Goal: Navigation & Orientation: Find specific page/section

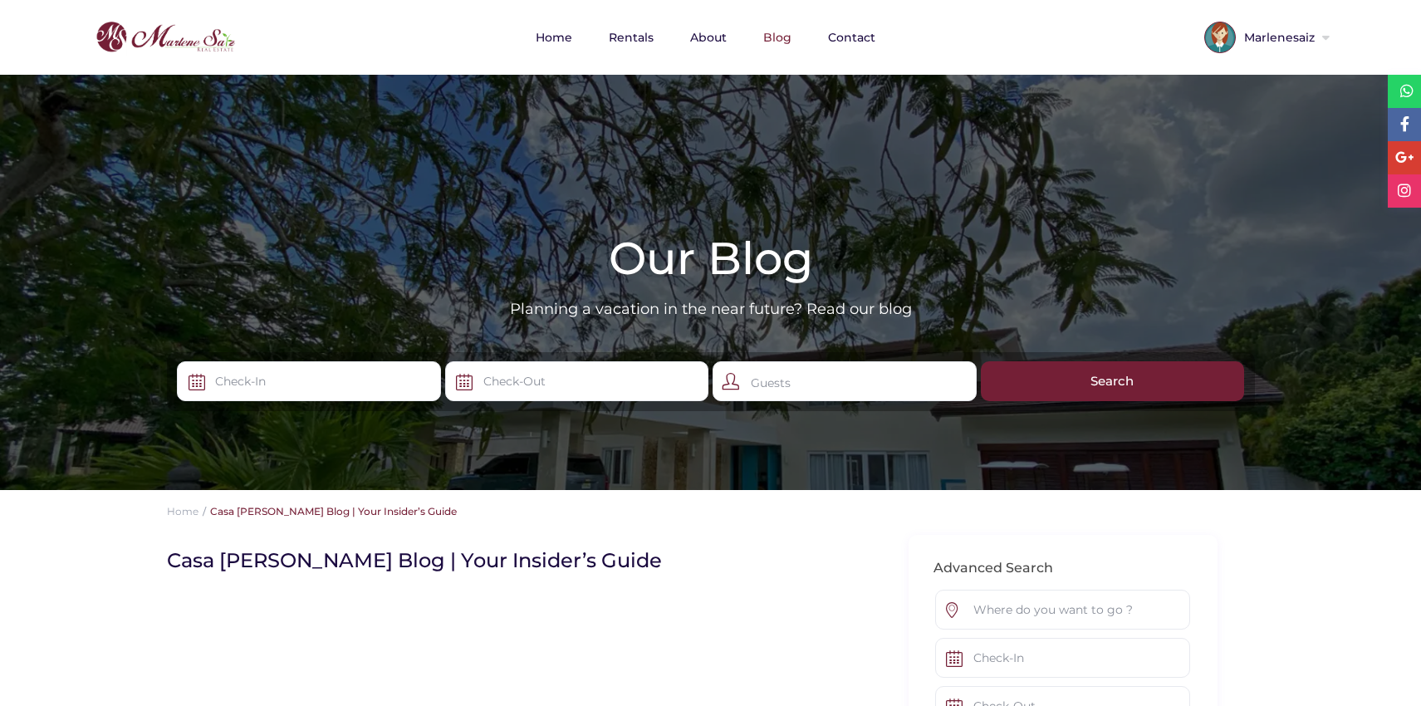
click at [908, 169] on div at bounding box center [710, 282] width 1421 height 415
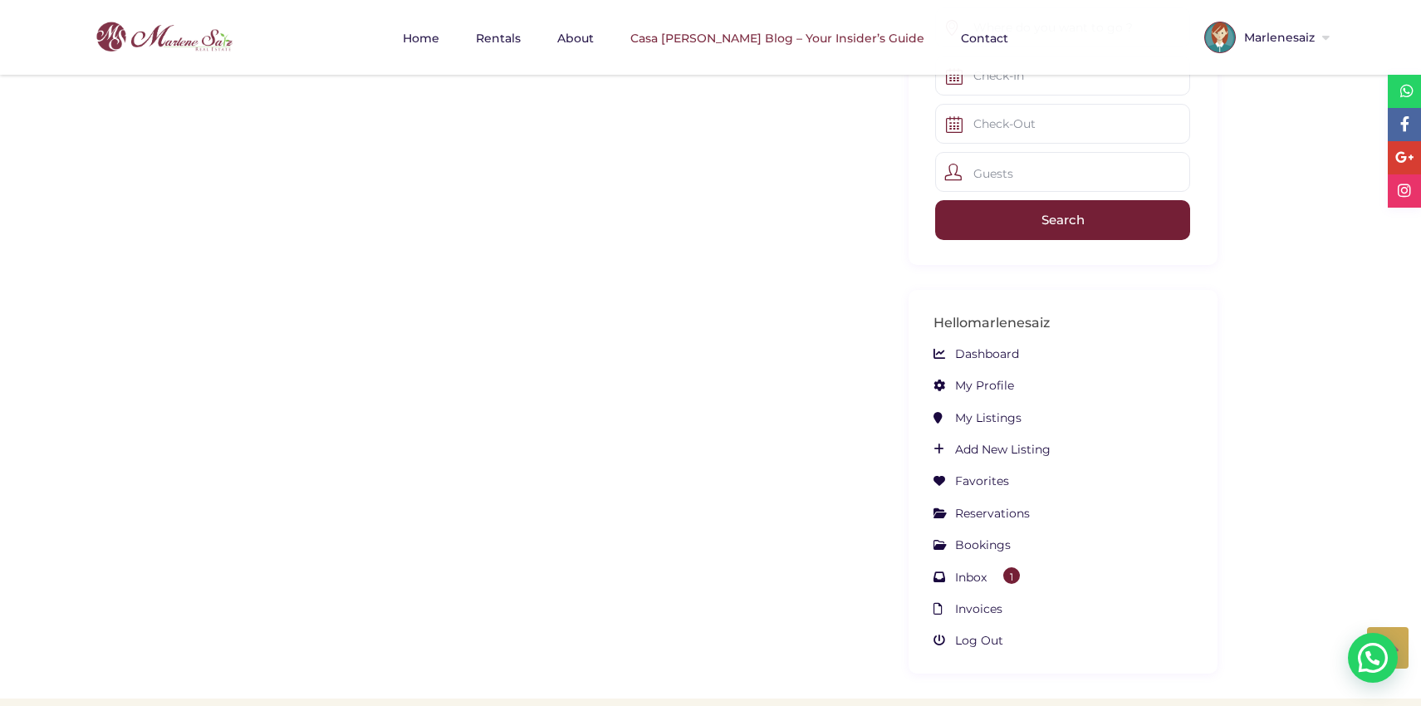
scroll to position [515, 0]
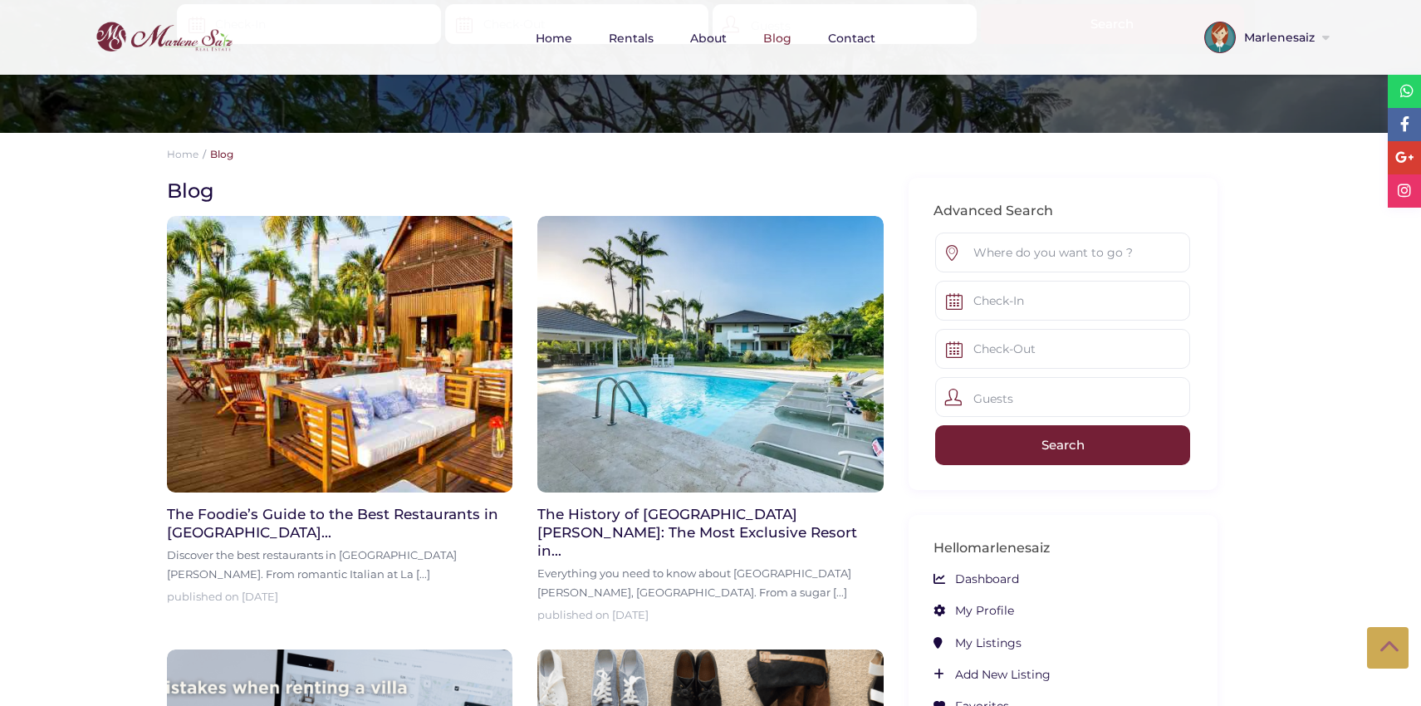
scroll to position [26, 0]
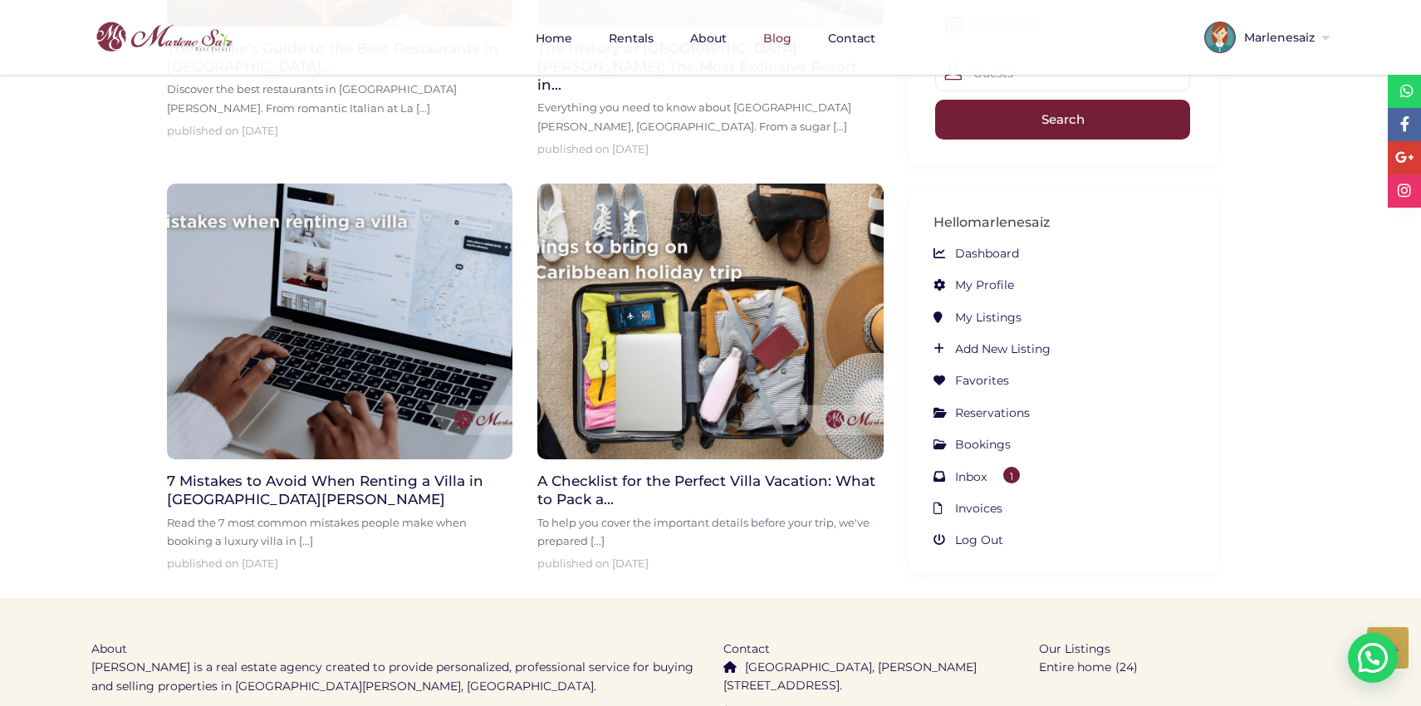
scroll to position [865, 0]
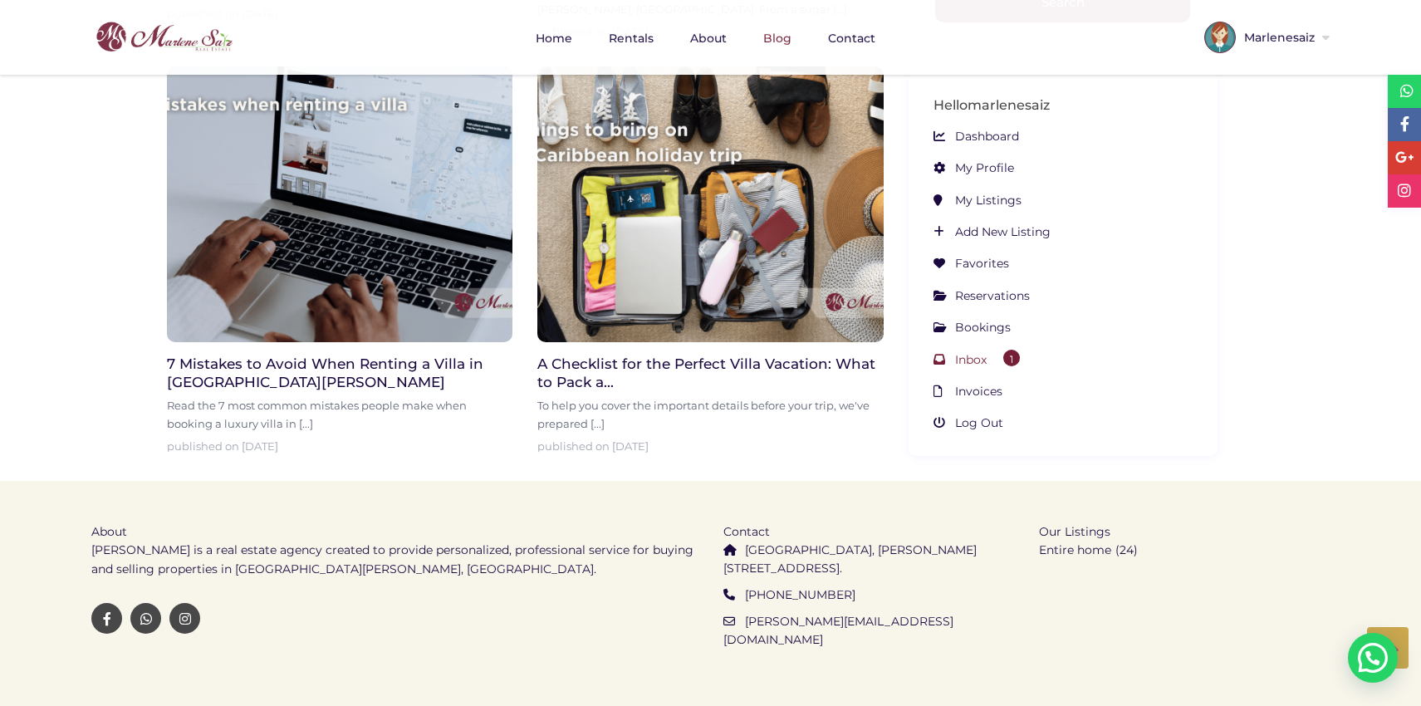
click at [993, 352] on link "Inbox 1" at bounding box center [977, 359] width 86 height 15
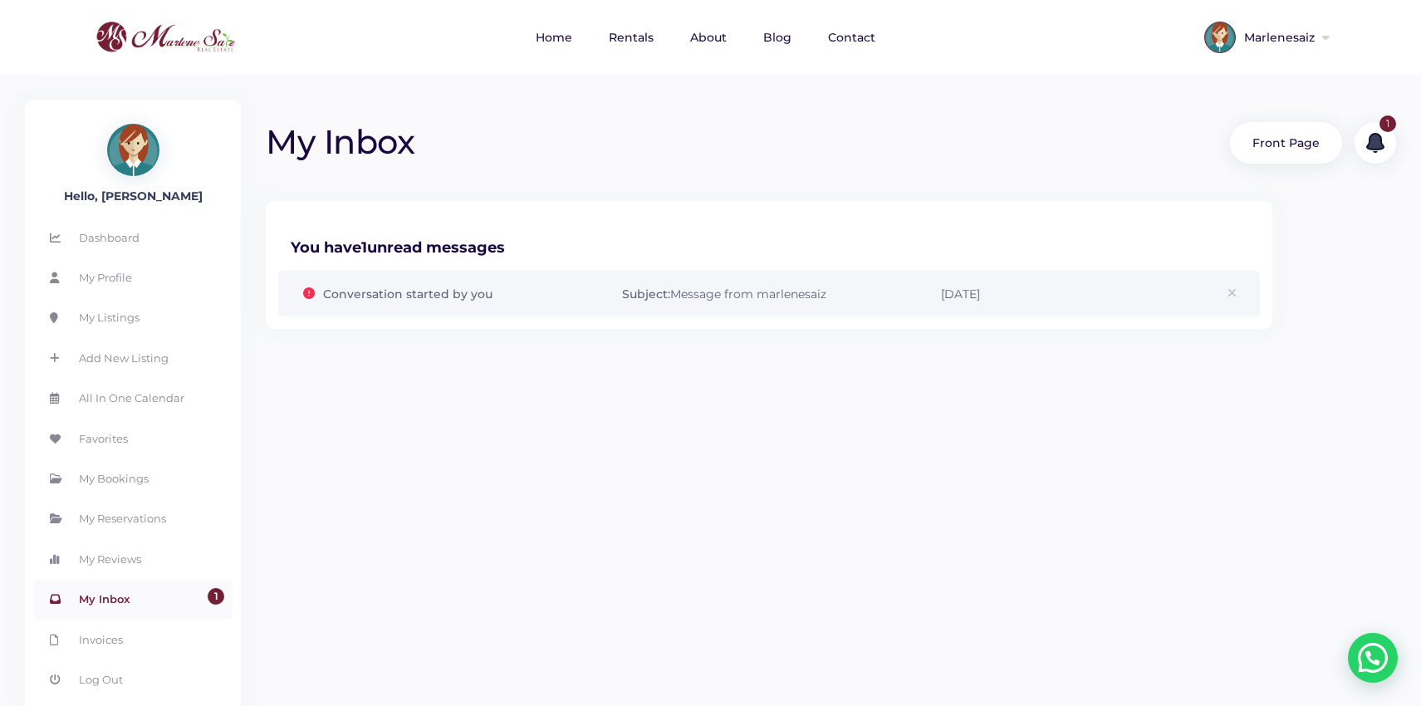
click at [561, 294] on span "Conversation started by you" at bounding box center [455, 294] width 265 height 22
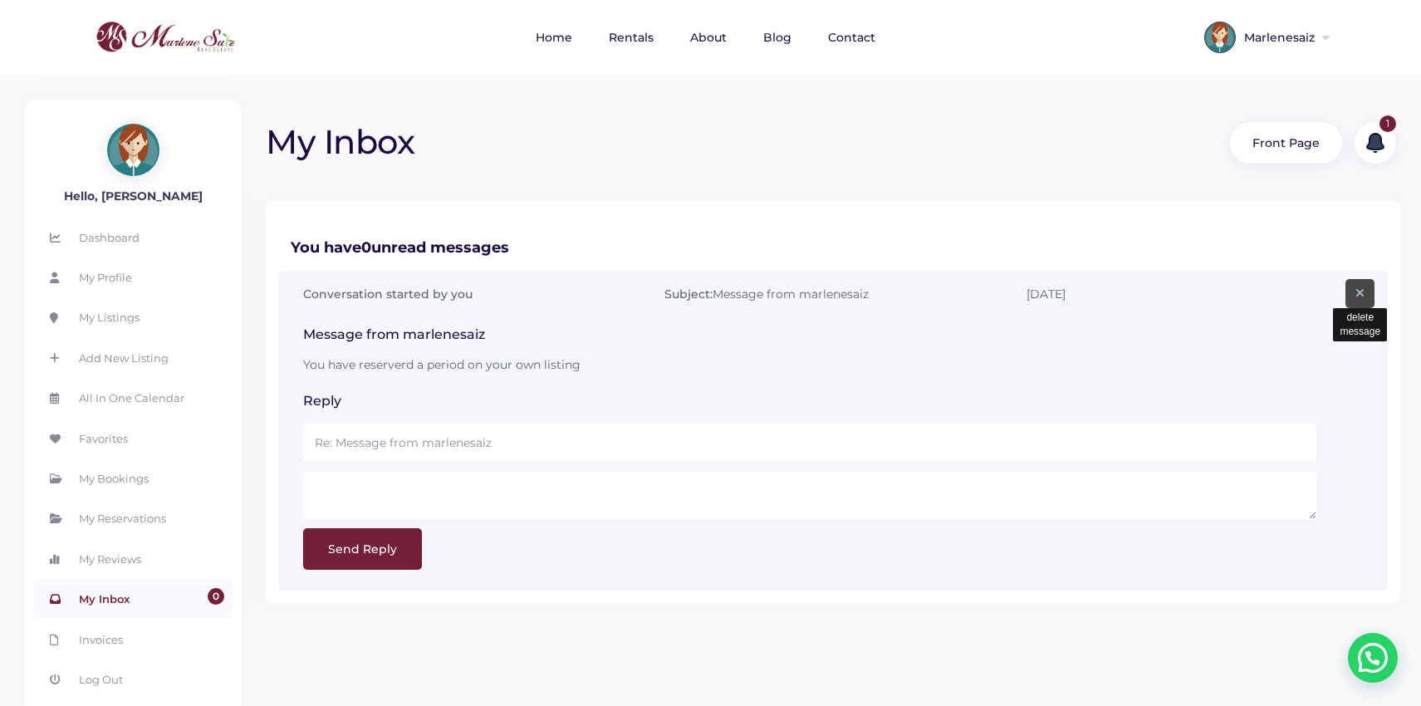
click at [1359, 292] on icon at bounding box center [1359, 293] width 9 height 29
click at [109, 311] on link "My Listings" at bounding box center [132, 317] width 199 height 38
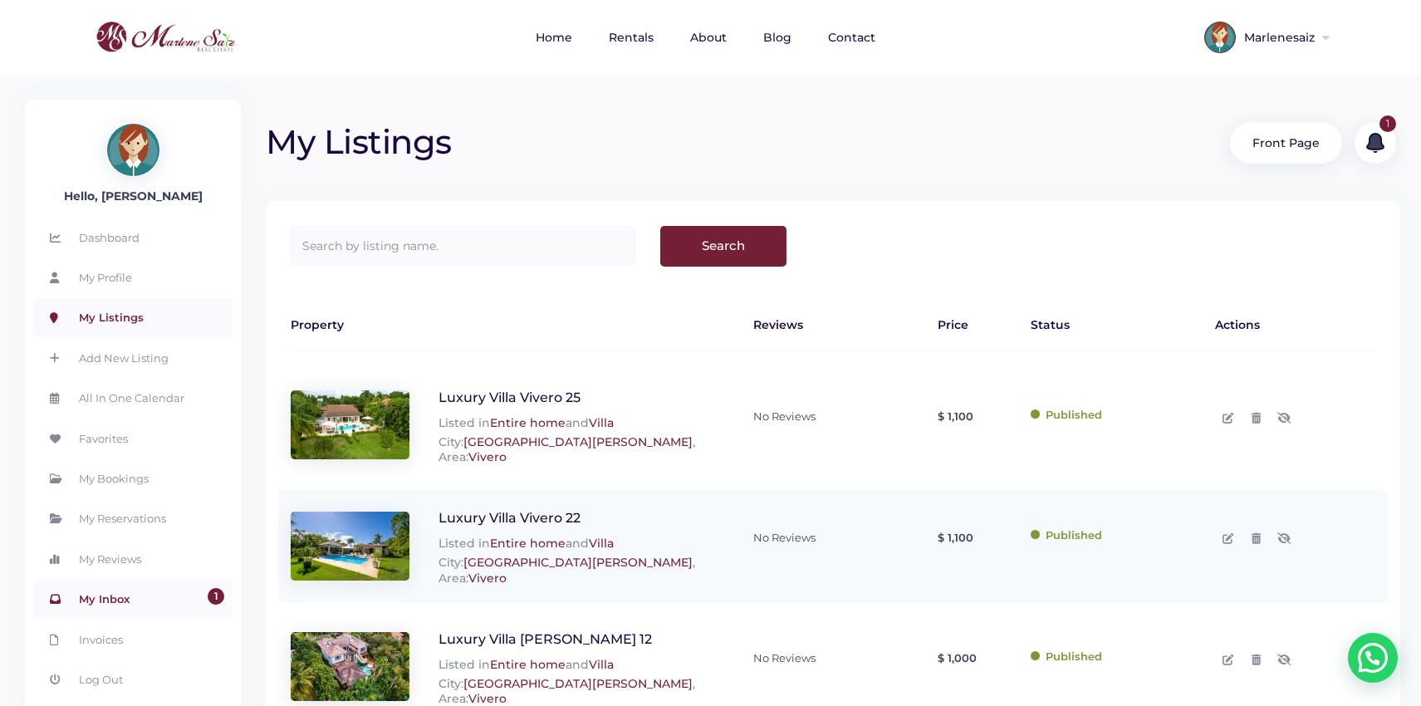
click at [103, 603] on link "1 My Inbox" at bounding box center [132, 599] width 199 height 38
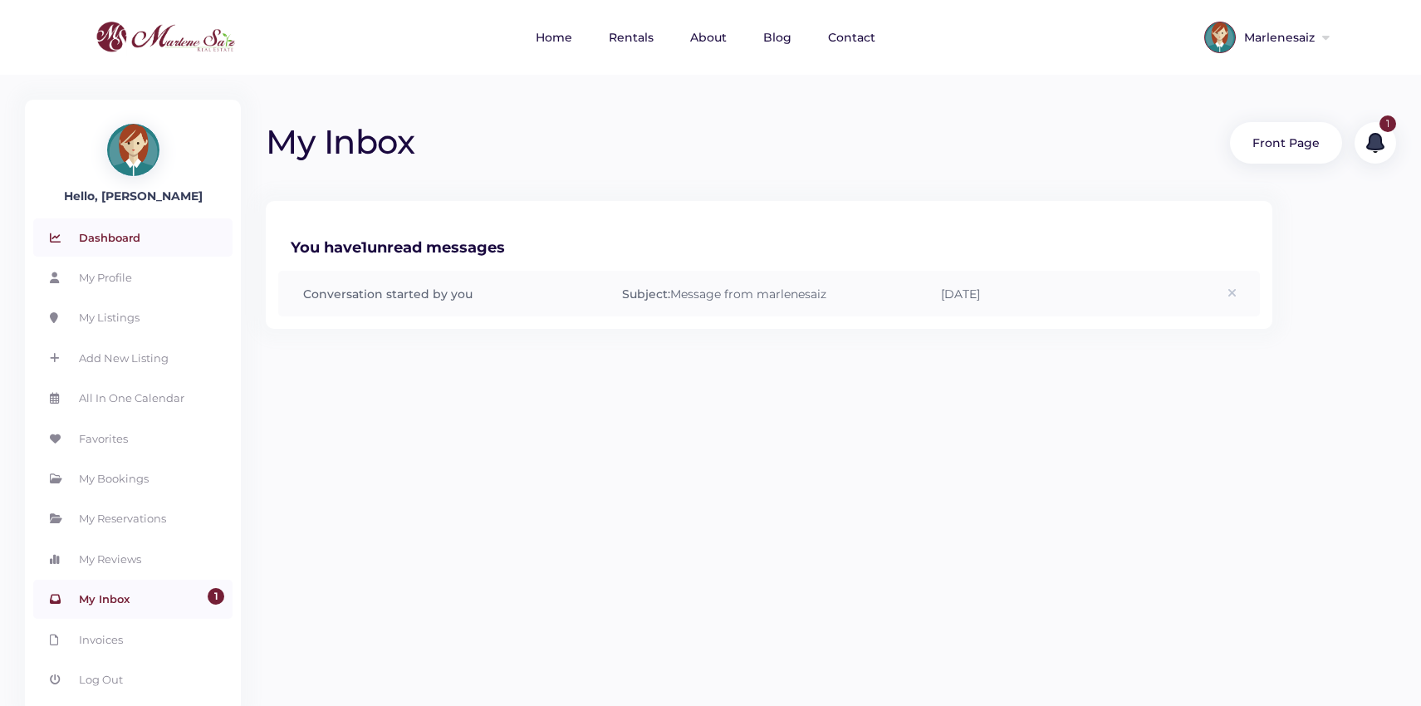
click at [118, 241] on link "Dashboard" at bounding box center [132, 237] width 199 height 38
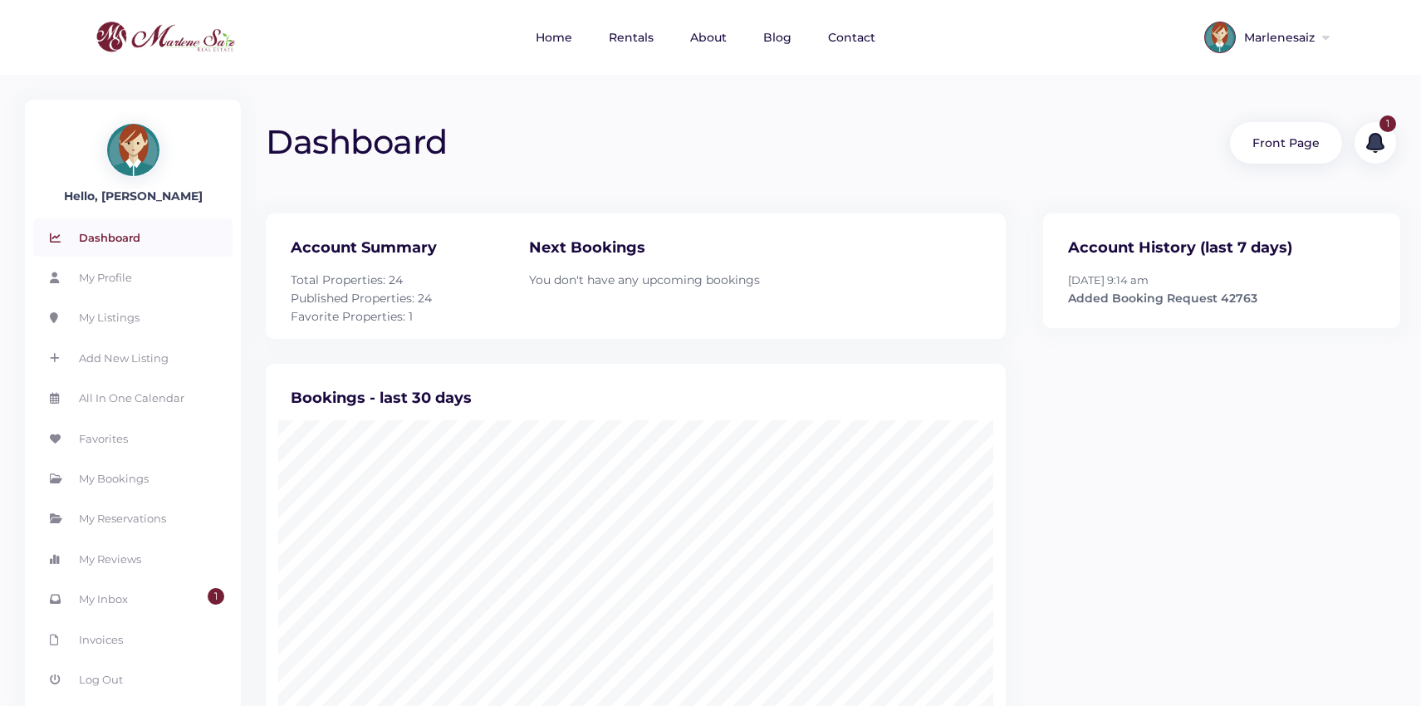
scroll to position [452, 764]
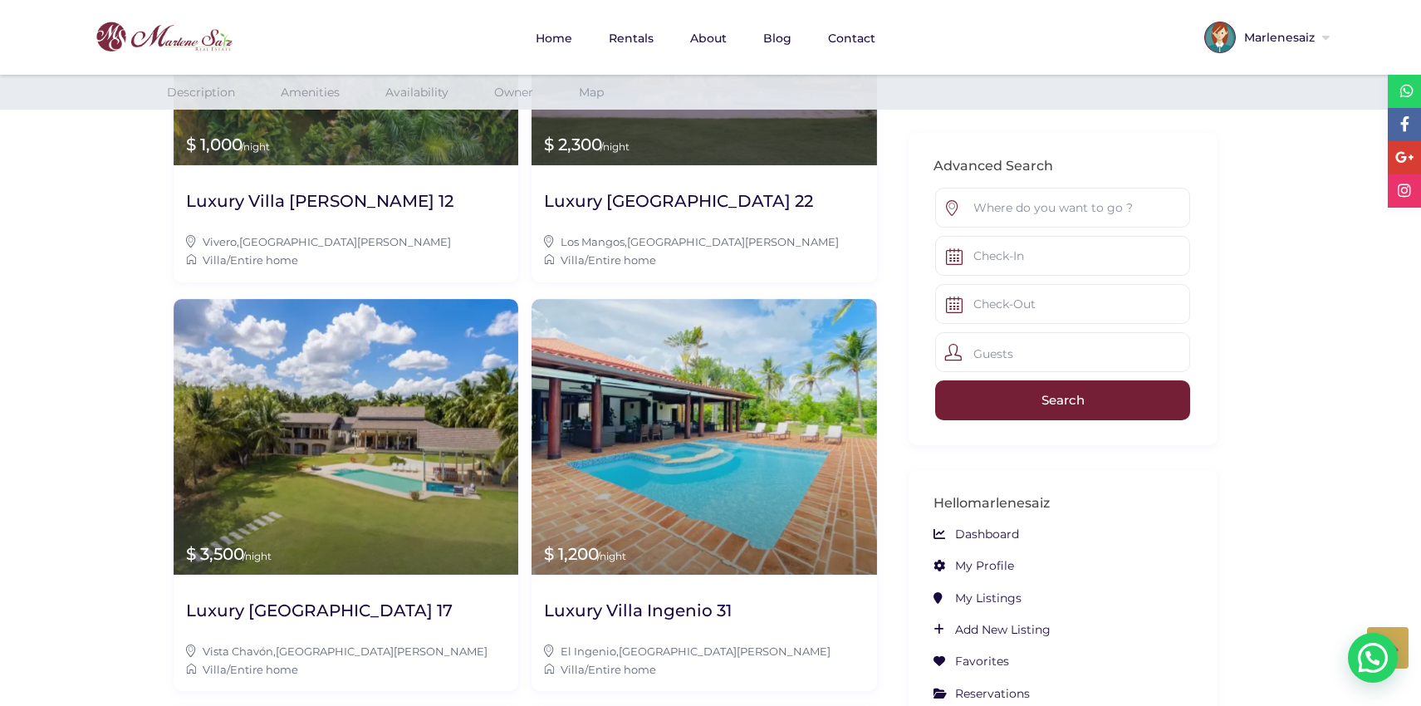
scroll to position [630, 0]
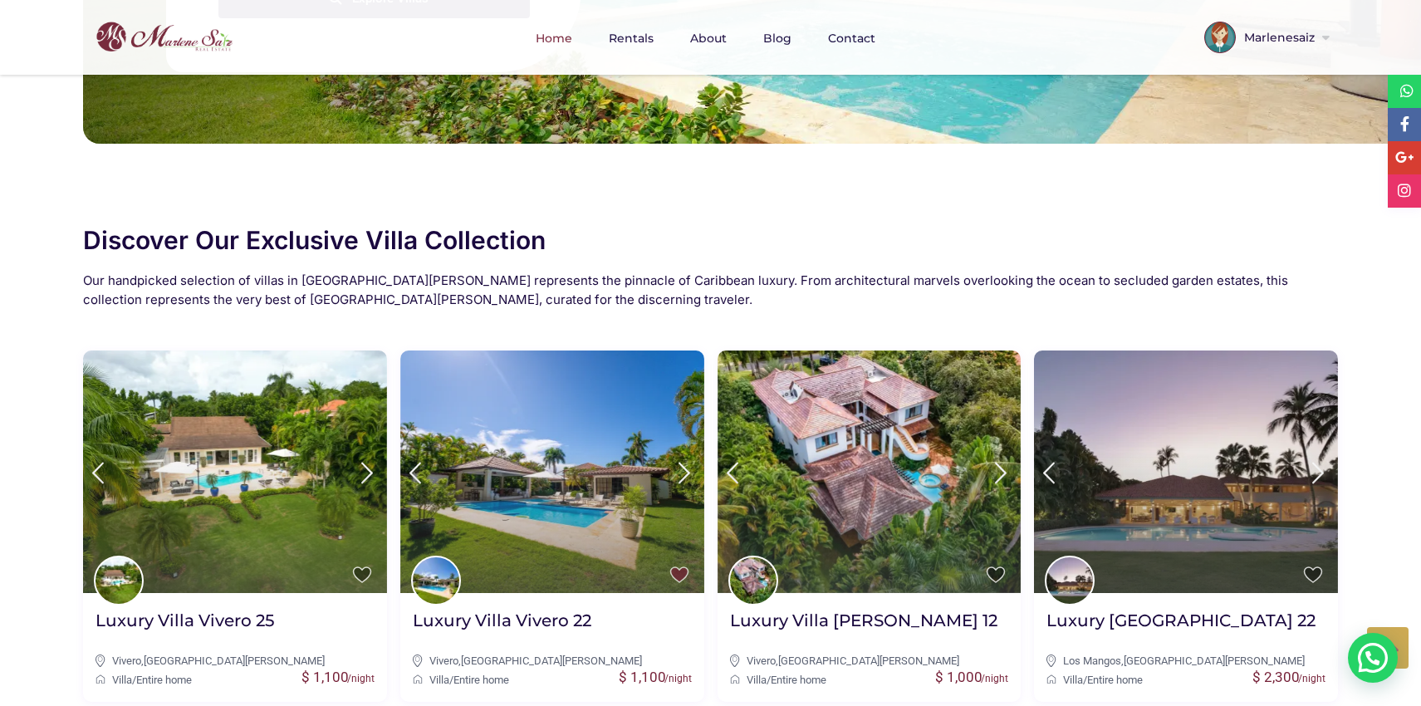
scroll to position [406, 0]
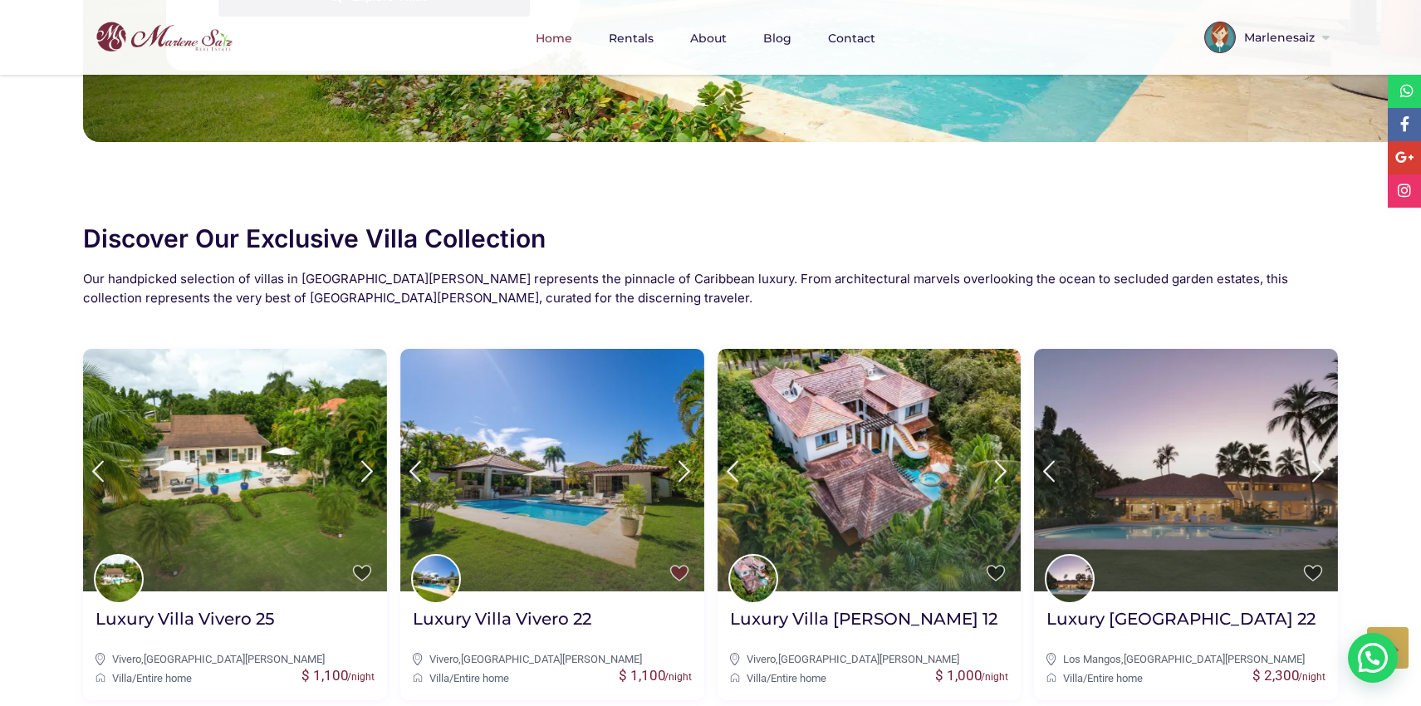
click at [875, 212] on div "Discover Our Exclusive Villa Collection Our handpicked selection of villas in C…" at bounding box center [710, 644] width 1421 height 1005
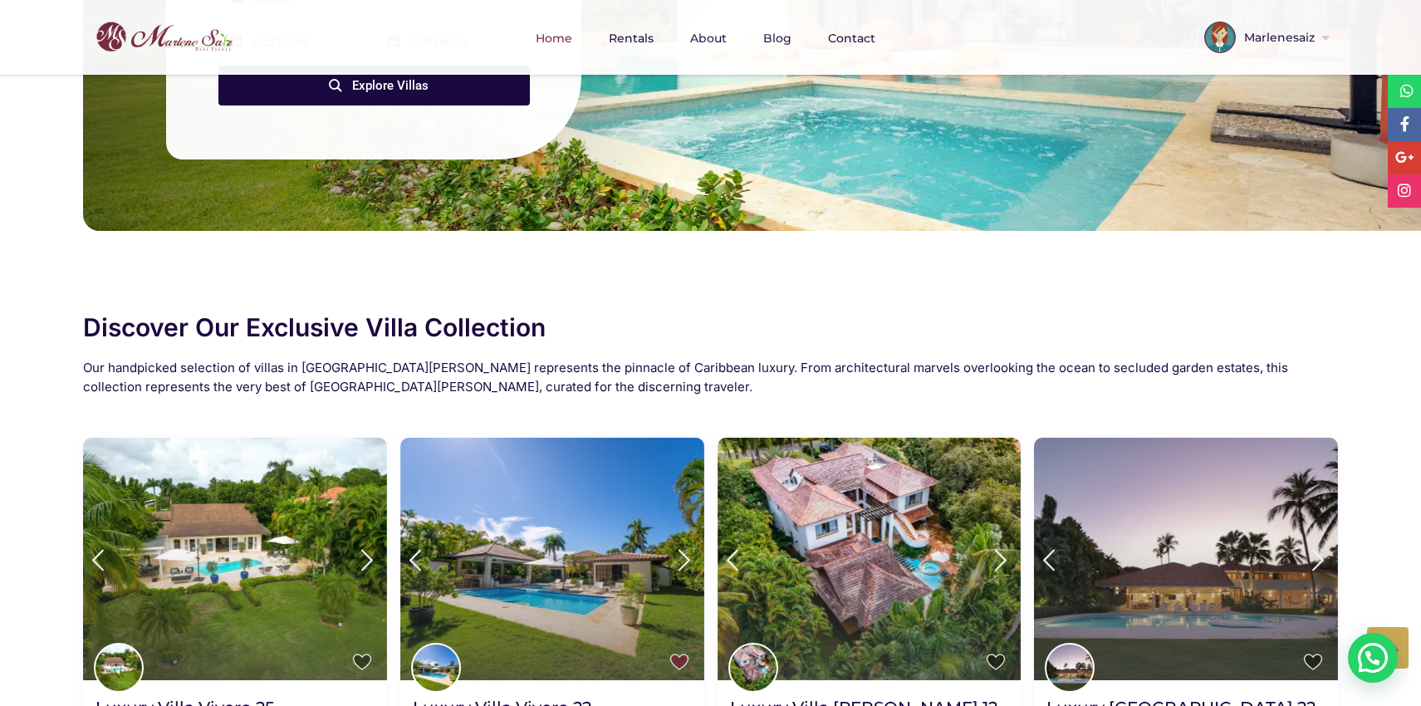
scroll to position [0, 0]
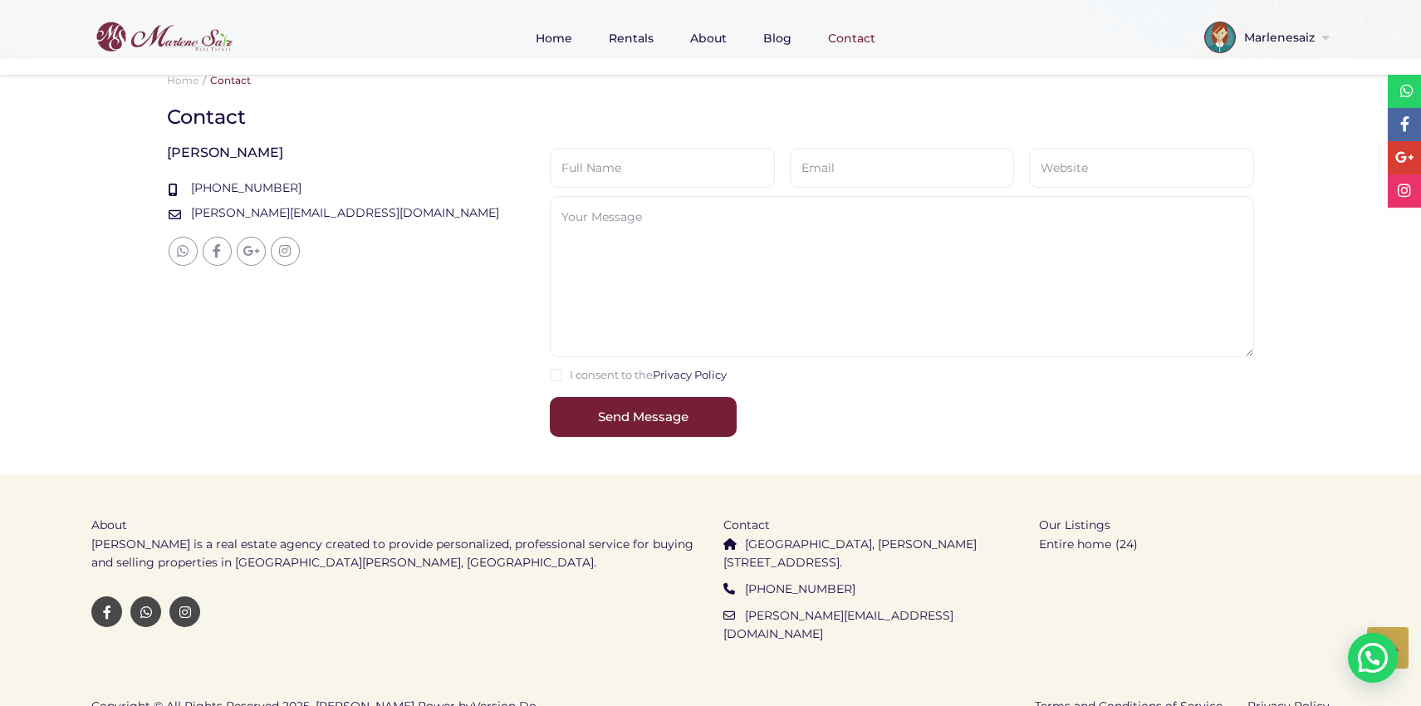
scroll to position [523, 0]
click at [401, 395] on div "Your search results Contact [PERSON_NAME] [PHONE_NUMBER] [PERSON_NAME][EMAIL_AD…" at bounding box center [710, 287] width 1113 height 369
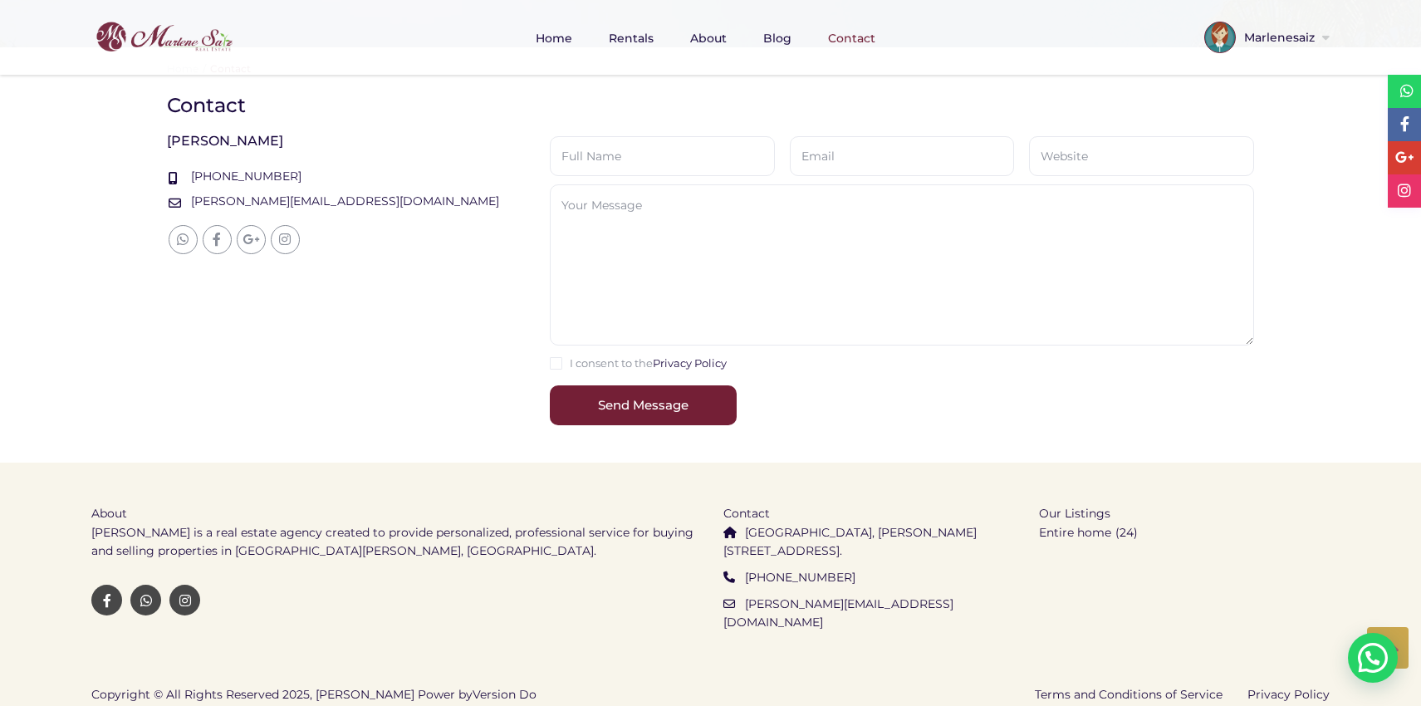
click at [321, 346] on div "Your search results Contact [PERSON_NAME] [PHONE_NUMBER] [PERSON_NAME][EMAIL_AD…" at bounding box center [710, 276] width 1113 height 369
click at [424, 287] on div "Your search results Contact [PERSON_NAME] [PHONE_NUMBER] [PERSON_NAME][EMAIL_AD…" at bounding box center [710, 276] width 1113 height 369
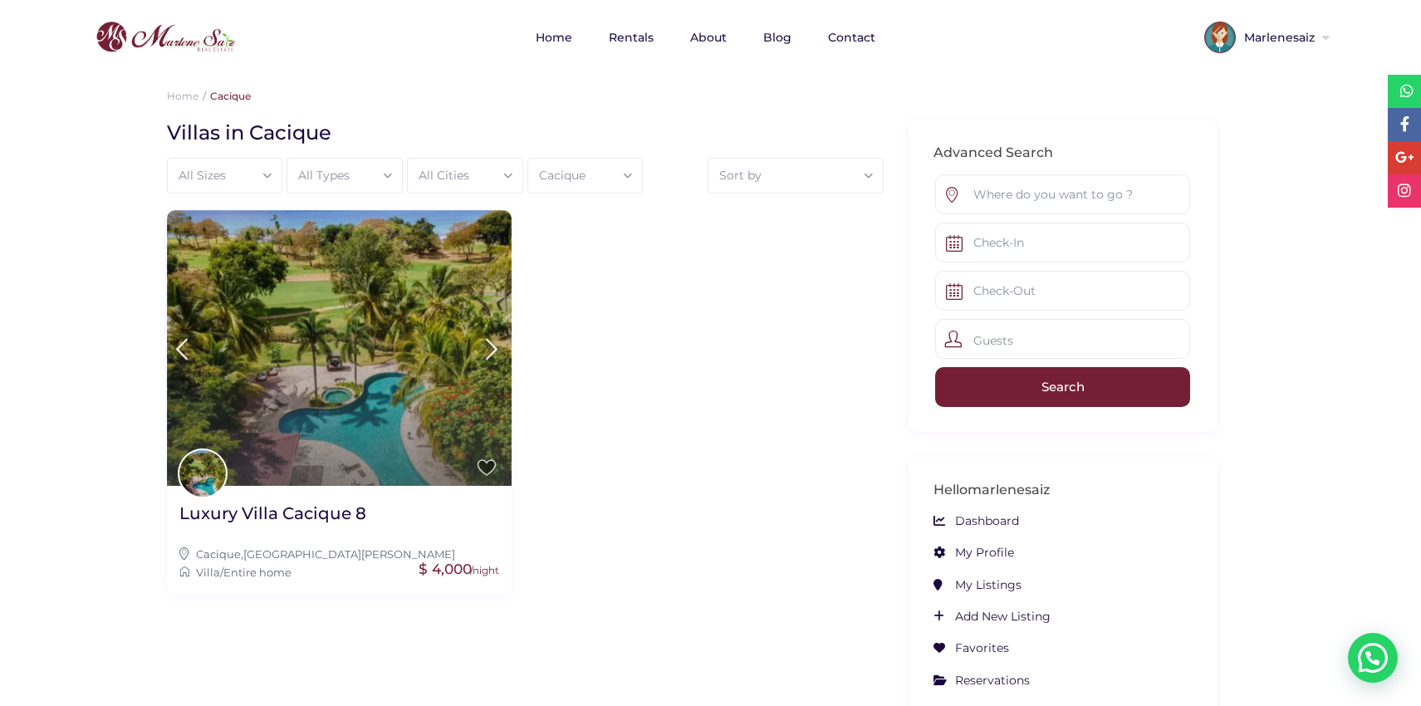
click at [713, 424] on div "," at bounding box center [518, 402] width 717 height 385
